Goal: Transaction & Acquisition: Purchase product/service

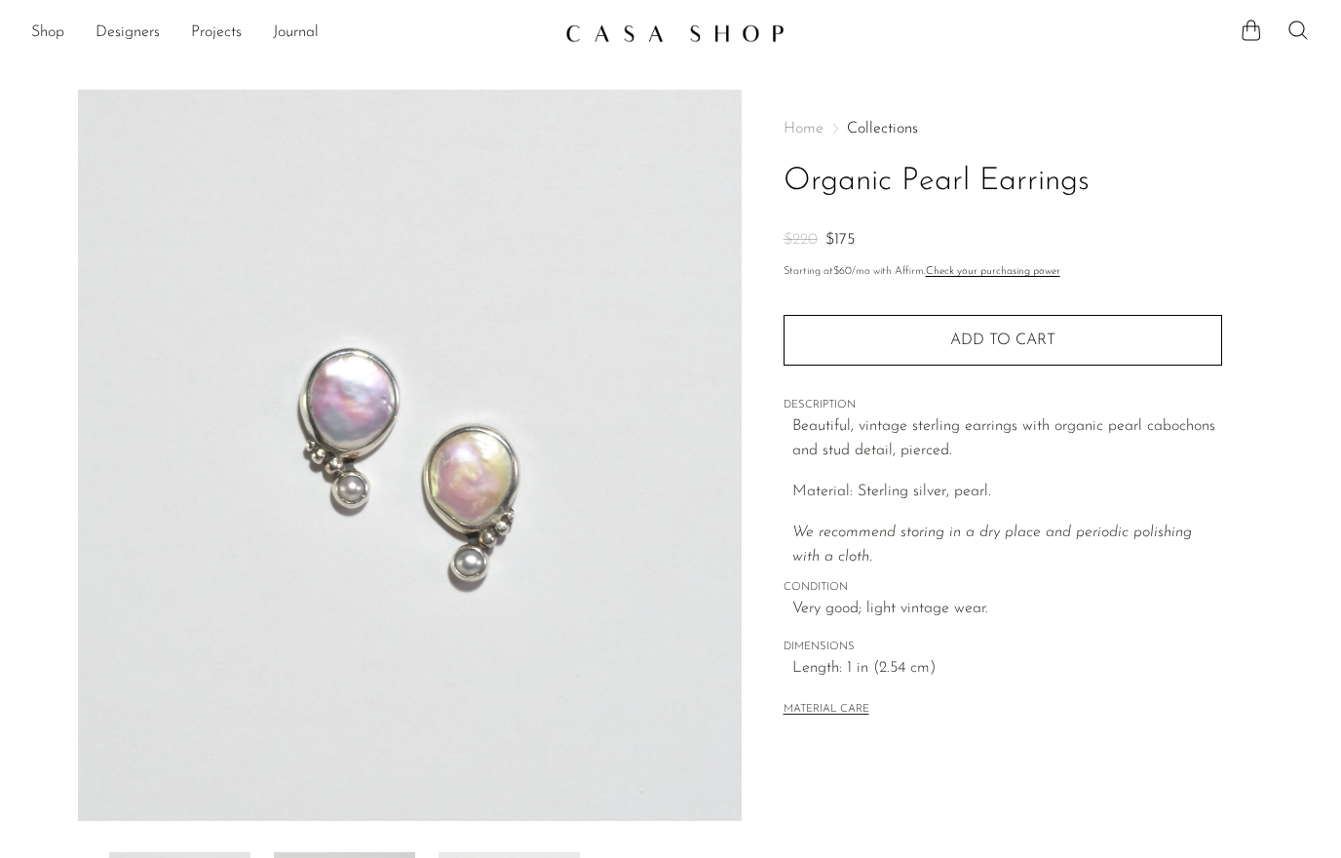
click at [46, 34] on link "Shop" at bounding box center [47, 32] width 33 height 25
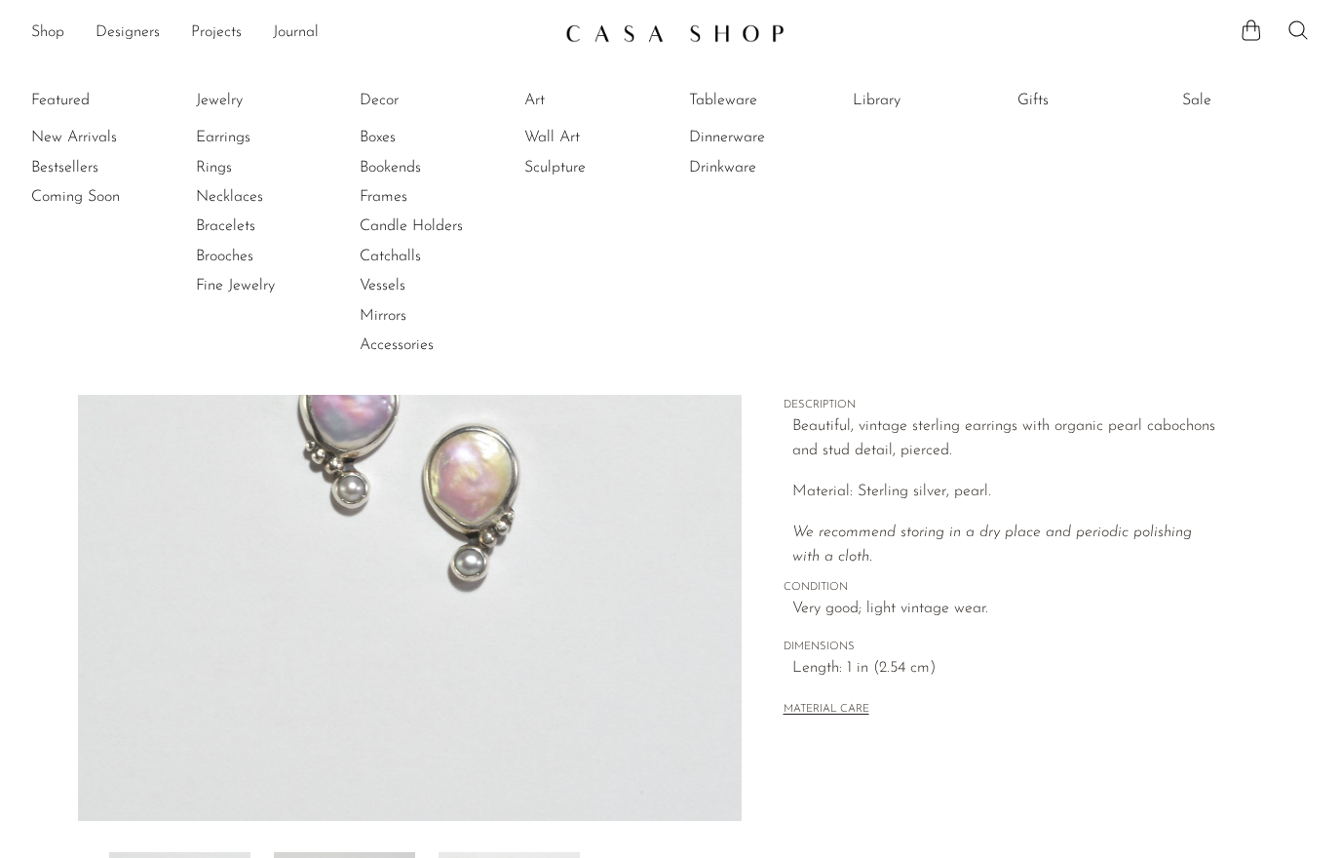
click at [216, 123] on li "Earrings" at bounding box center [269, 137] width 146 height 29
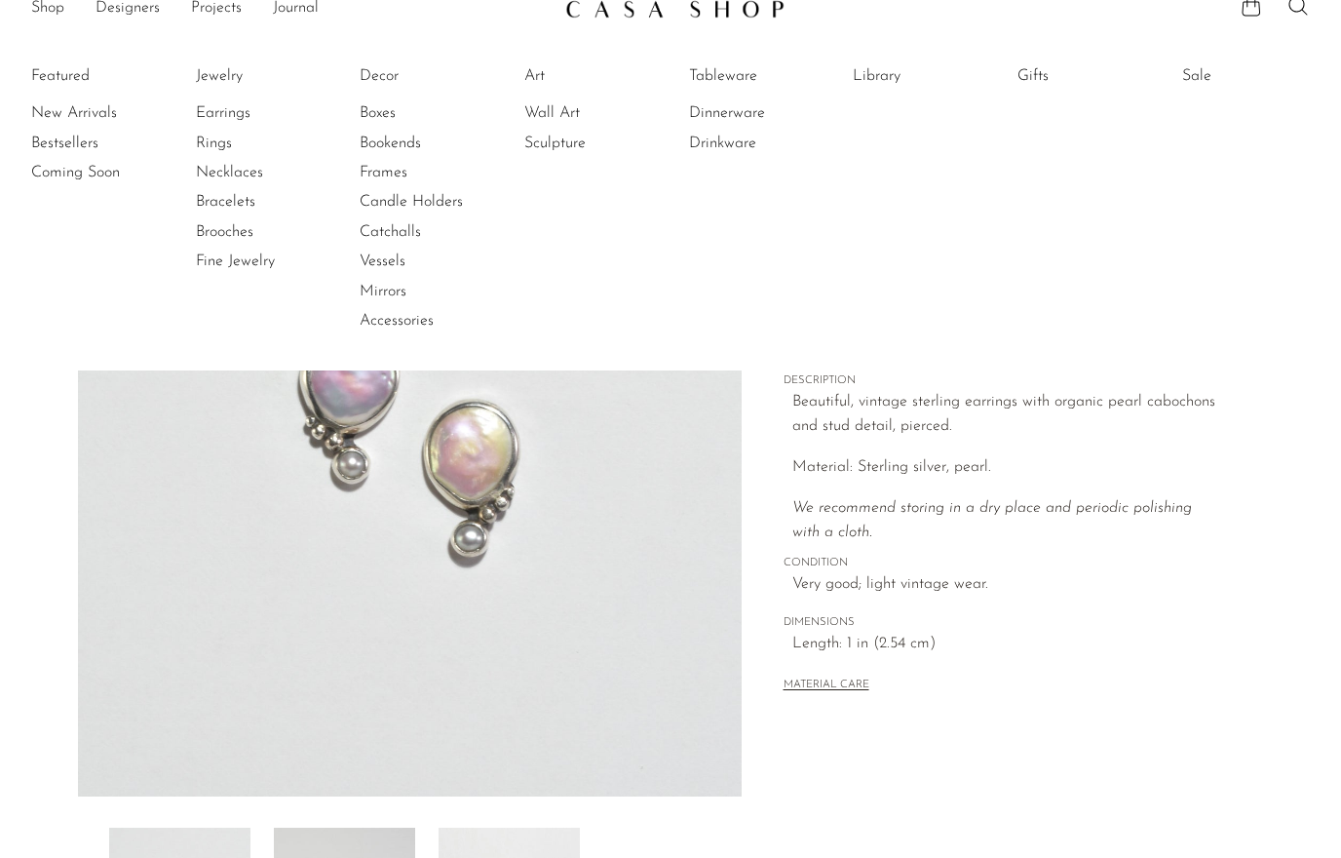
scroll to position [33, 0]
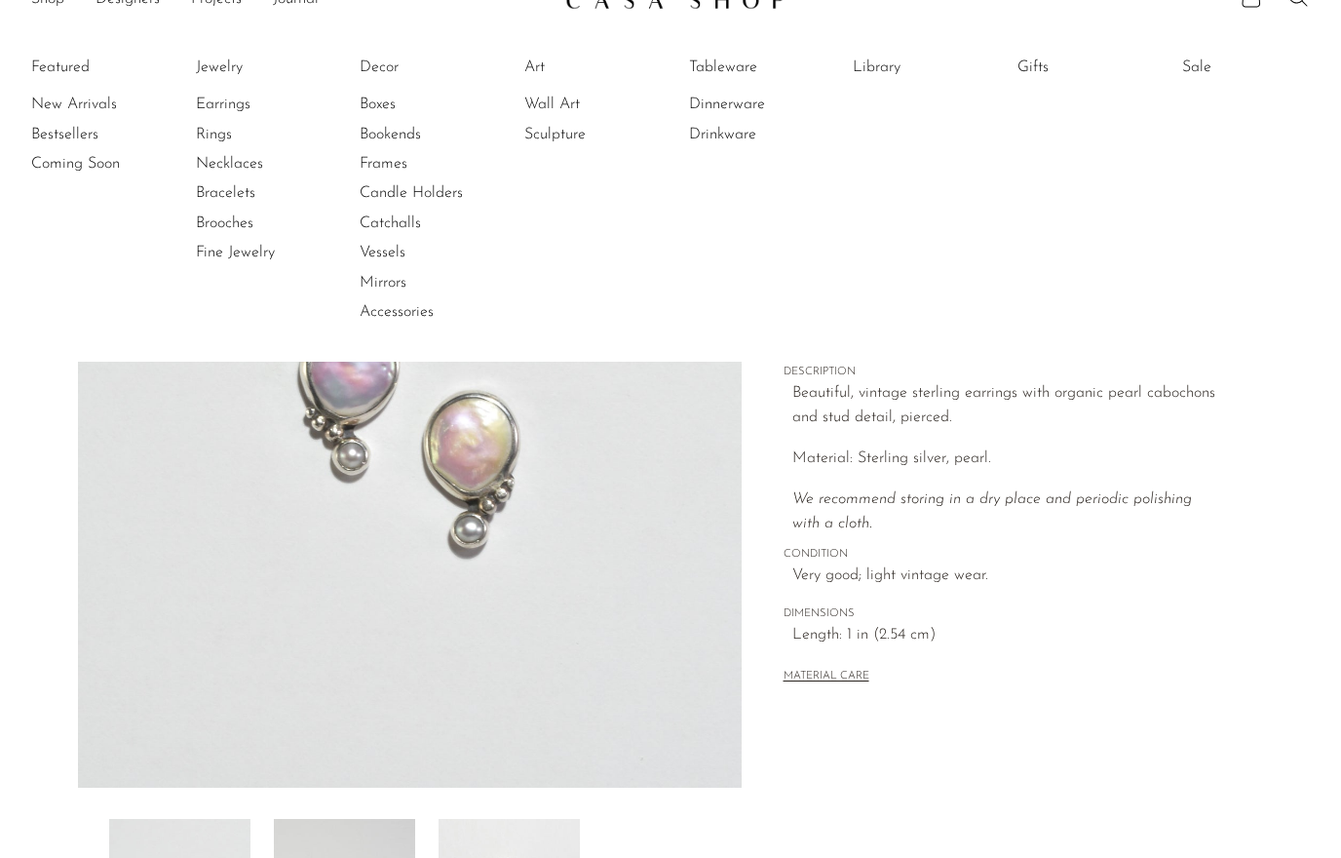
click at [215, 106] on link "Earrings" at bounding box center [269, 104] width 146 height 21
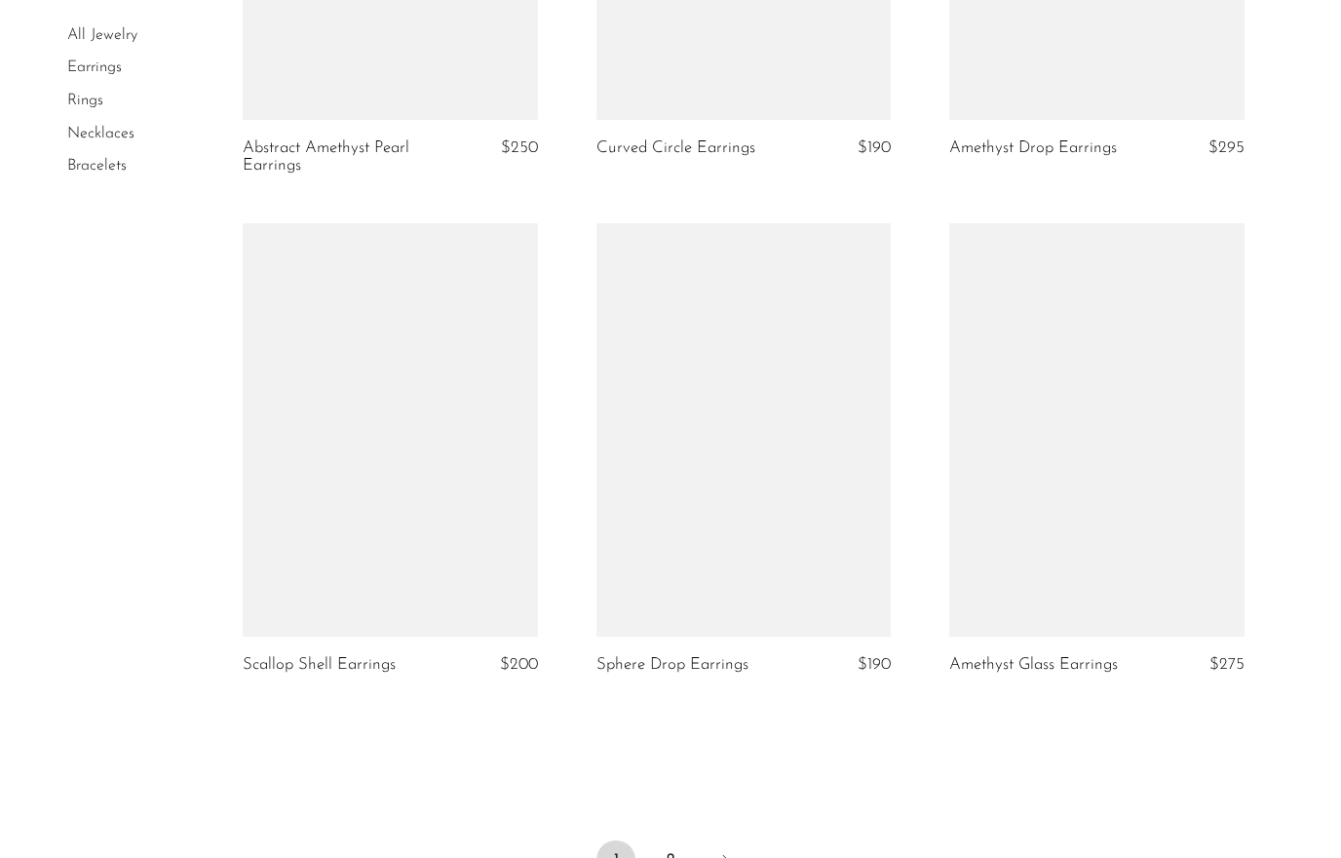
scroll to position [5850, 0]
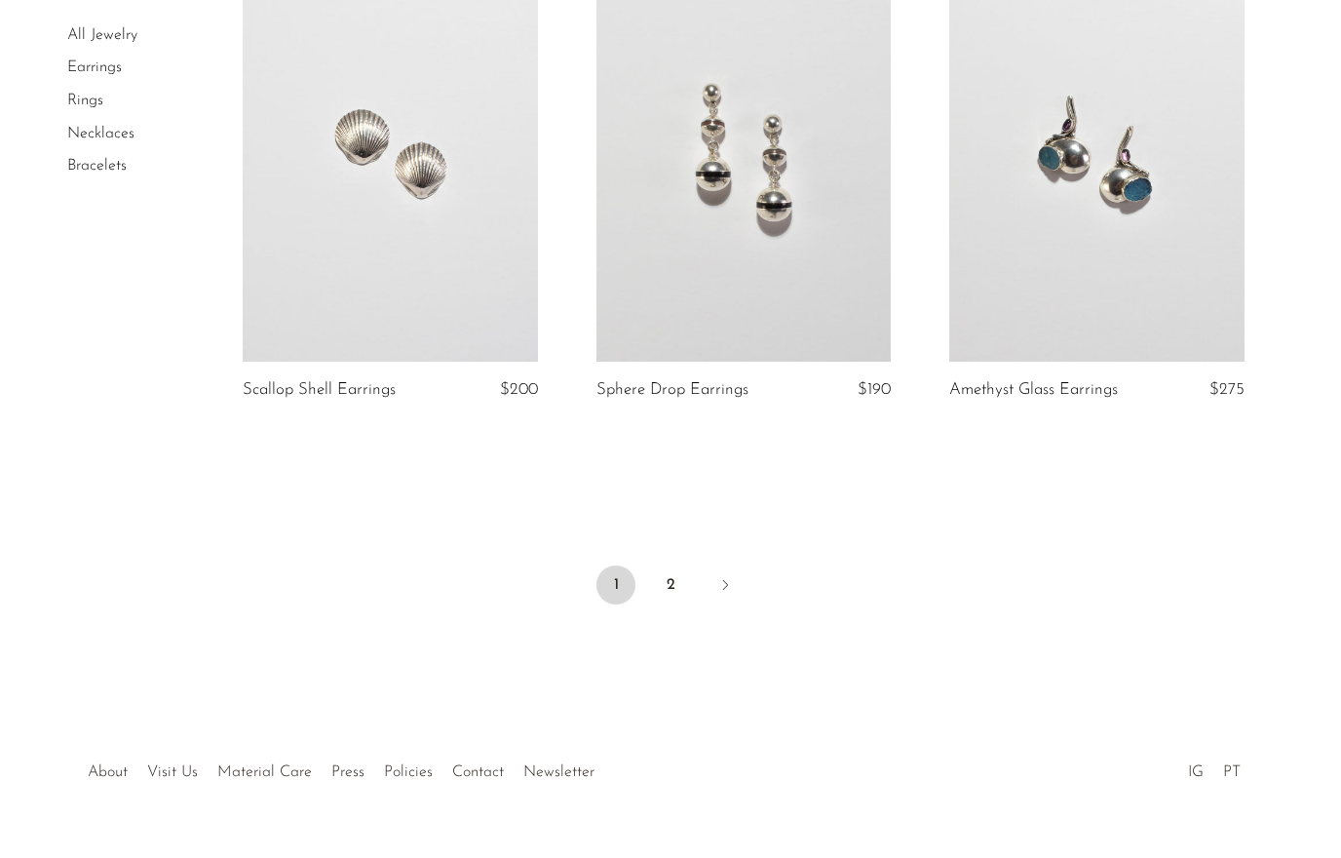
click at [664, 565] on link "2" at bounding box center [670, 584] width 39 height 39
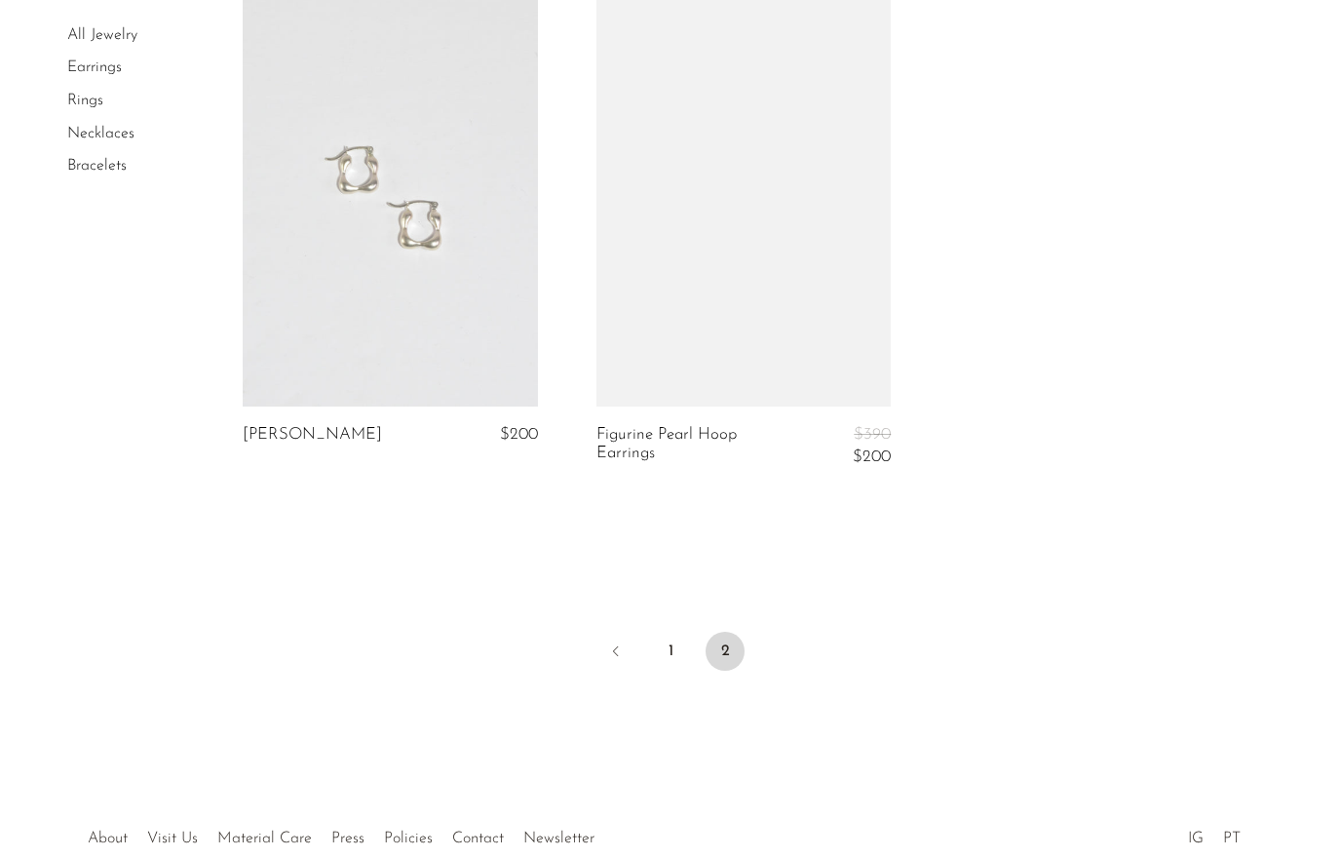
scroll to position [4950, 0]
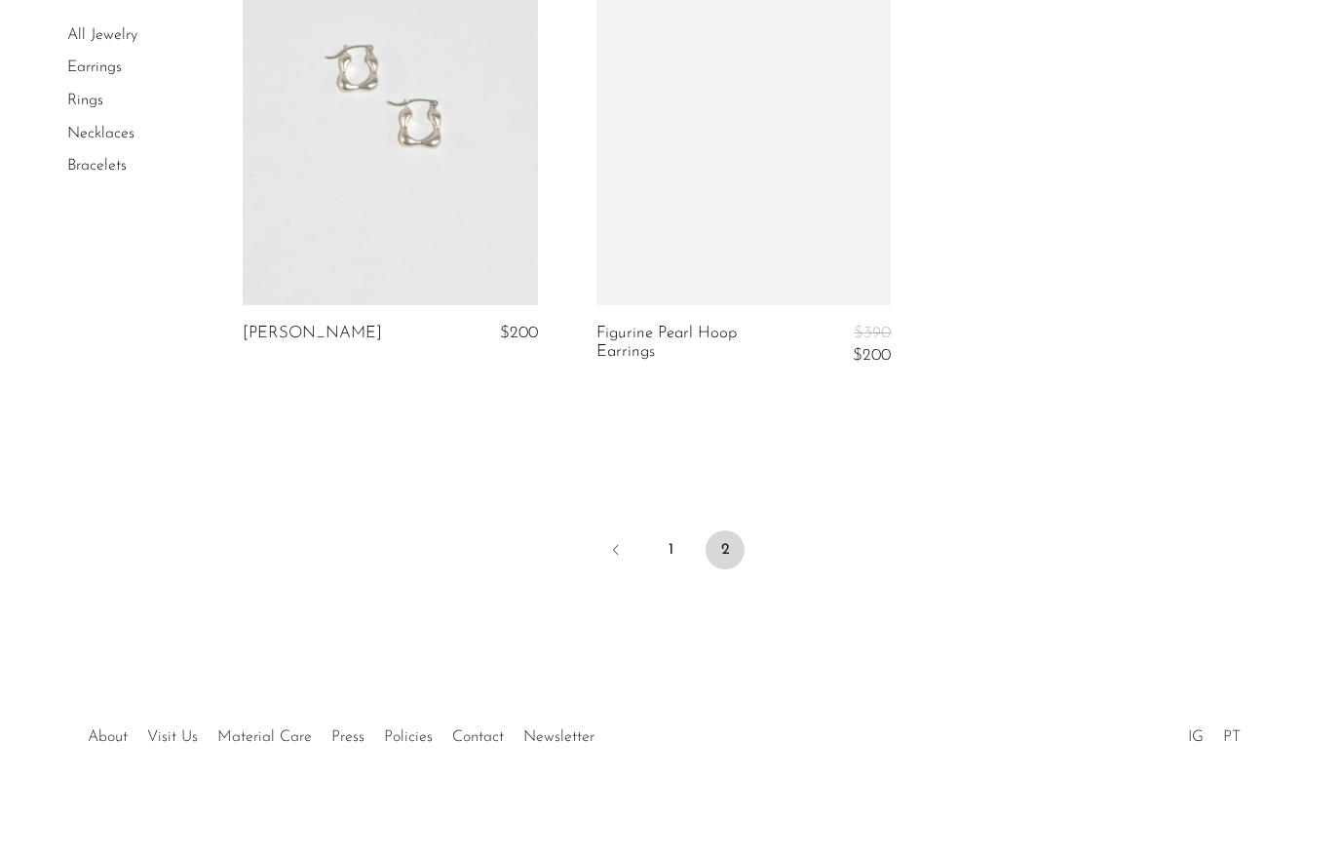
click at [663, 530] on link "1" at bounding box center [670, 549] width 39 height 39
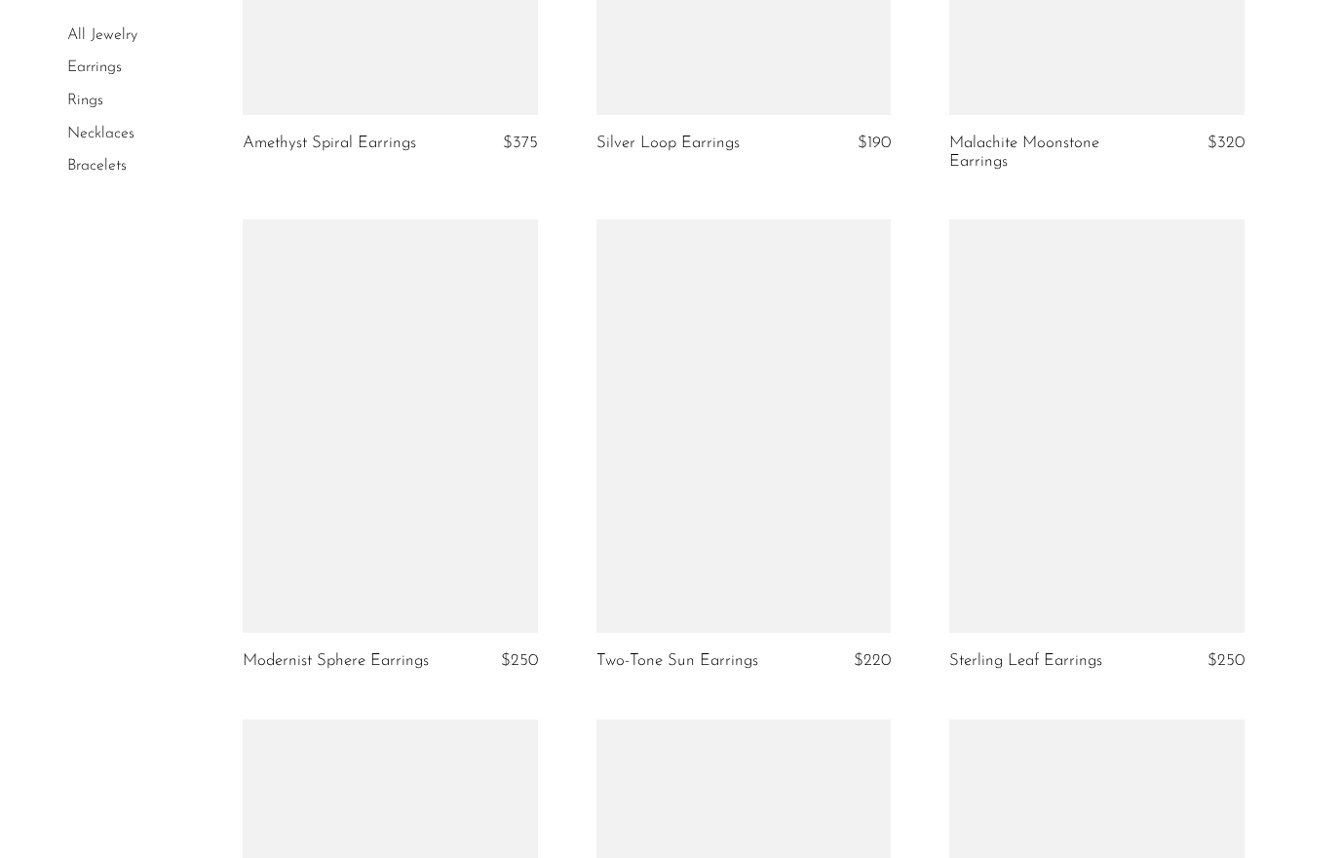
scroll to position [4586, 0]
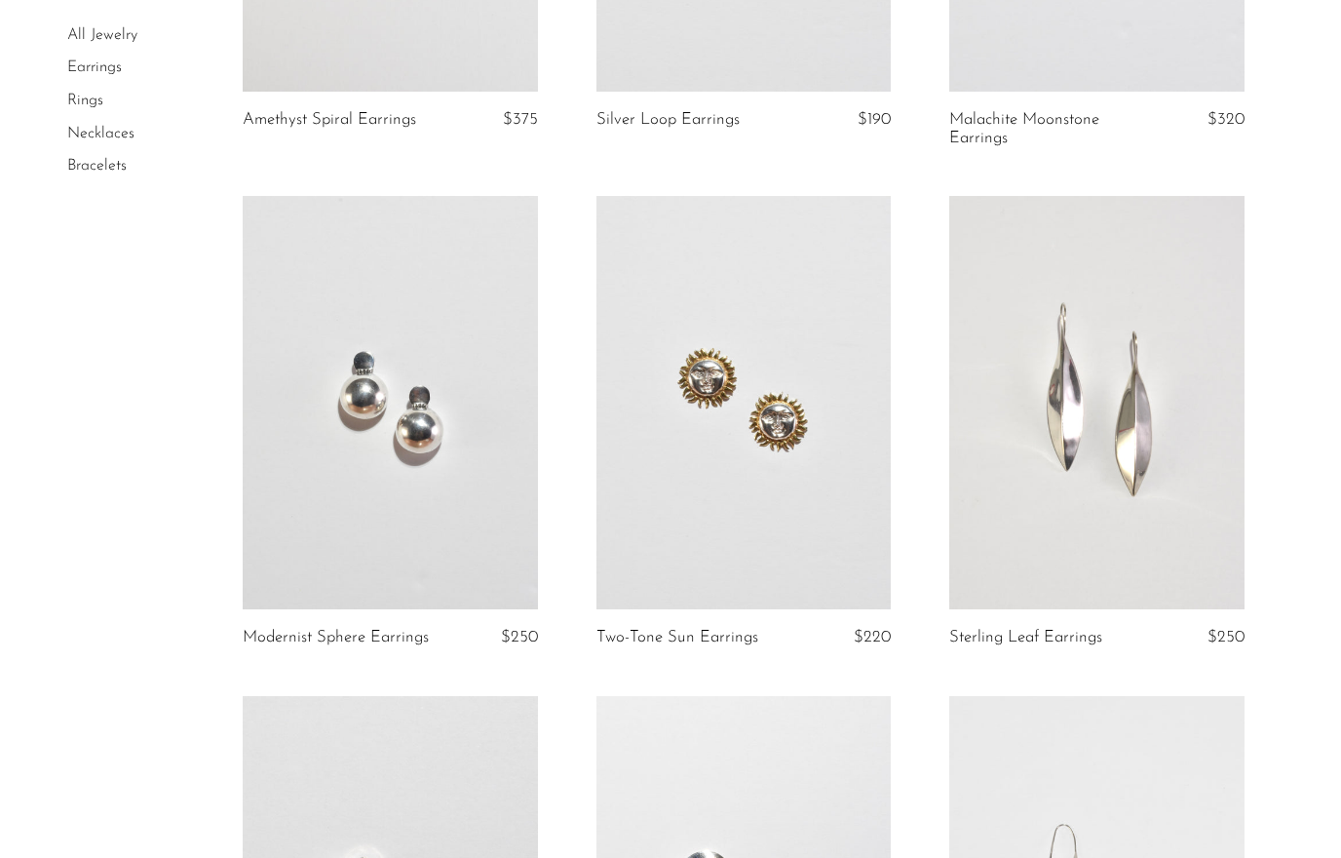
click at [384, 333] on link at bounding box center [390, 402] width 295 height 413
